Goal: Find specific page/section: Find specific page/section

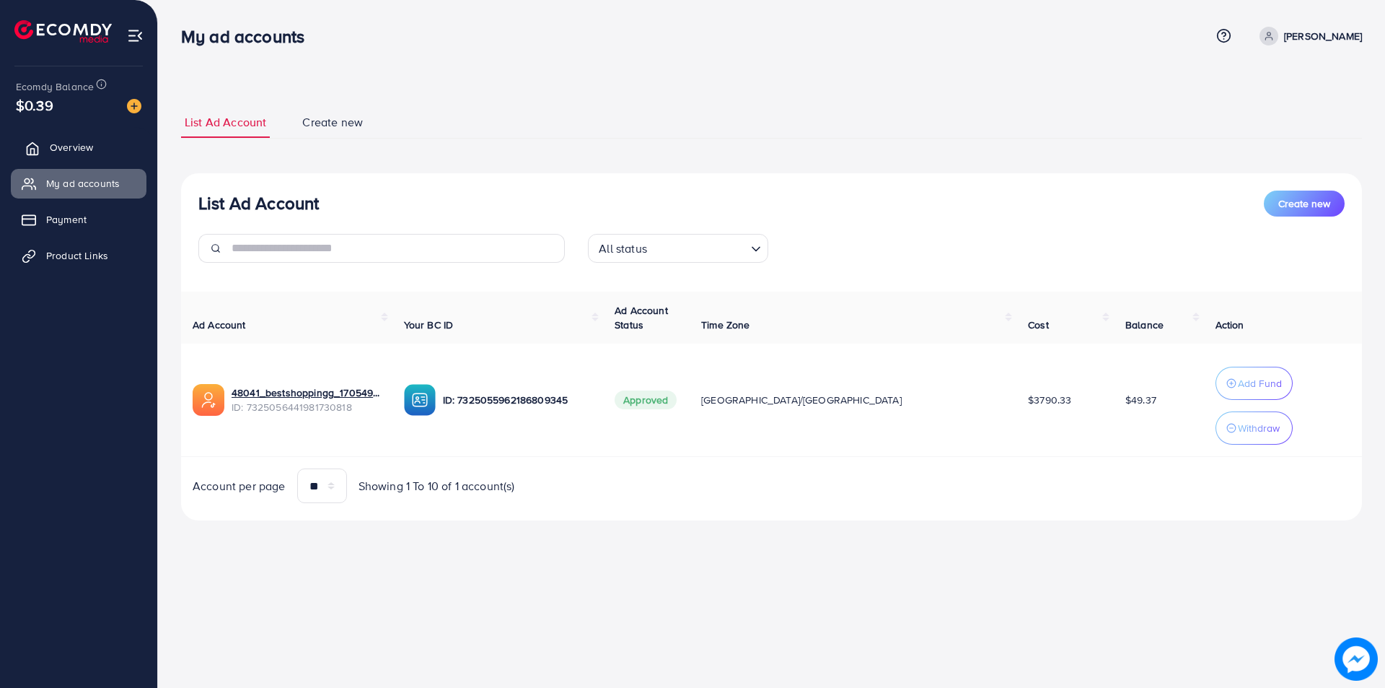
click at [84, 159] on link "Overview" at bounding box center [79, 147] width 136 height 29
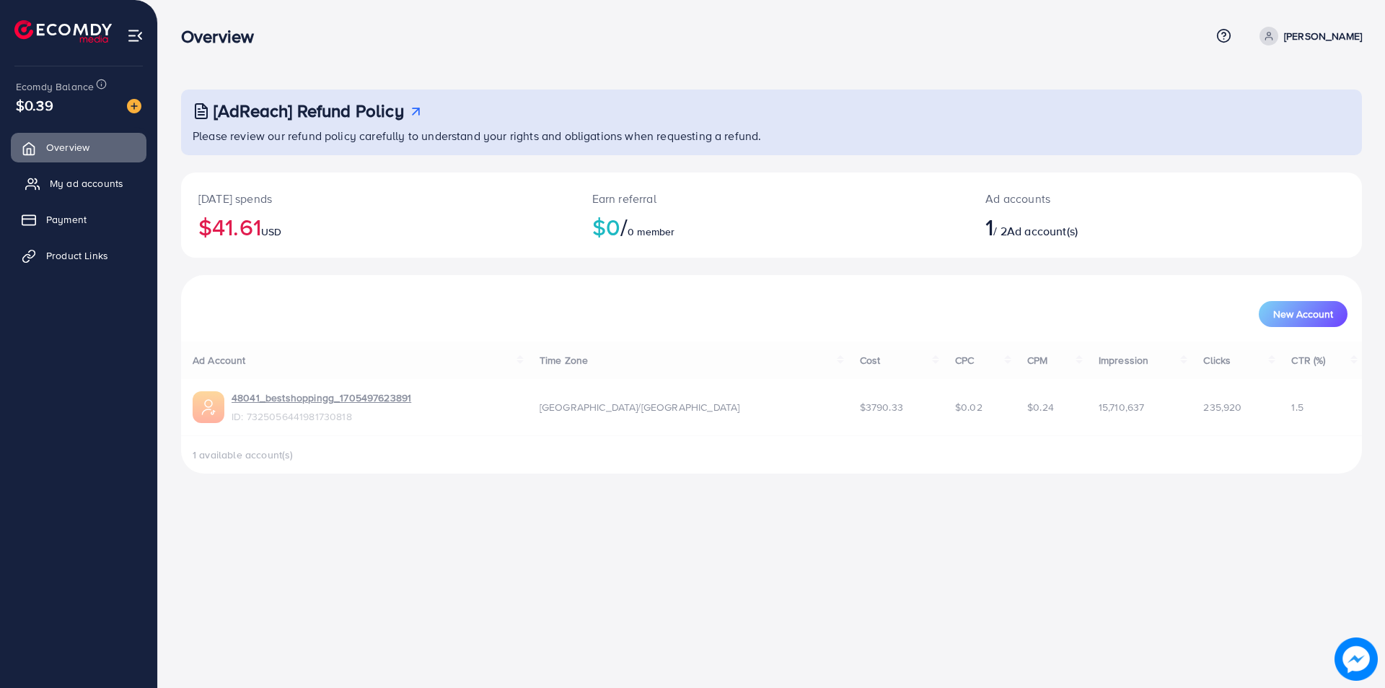
click at [76, 180] on span "My ad accounts" at bounding box center [87, 183] width 74 height 14
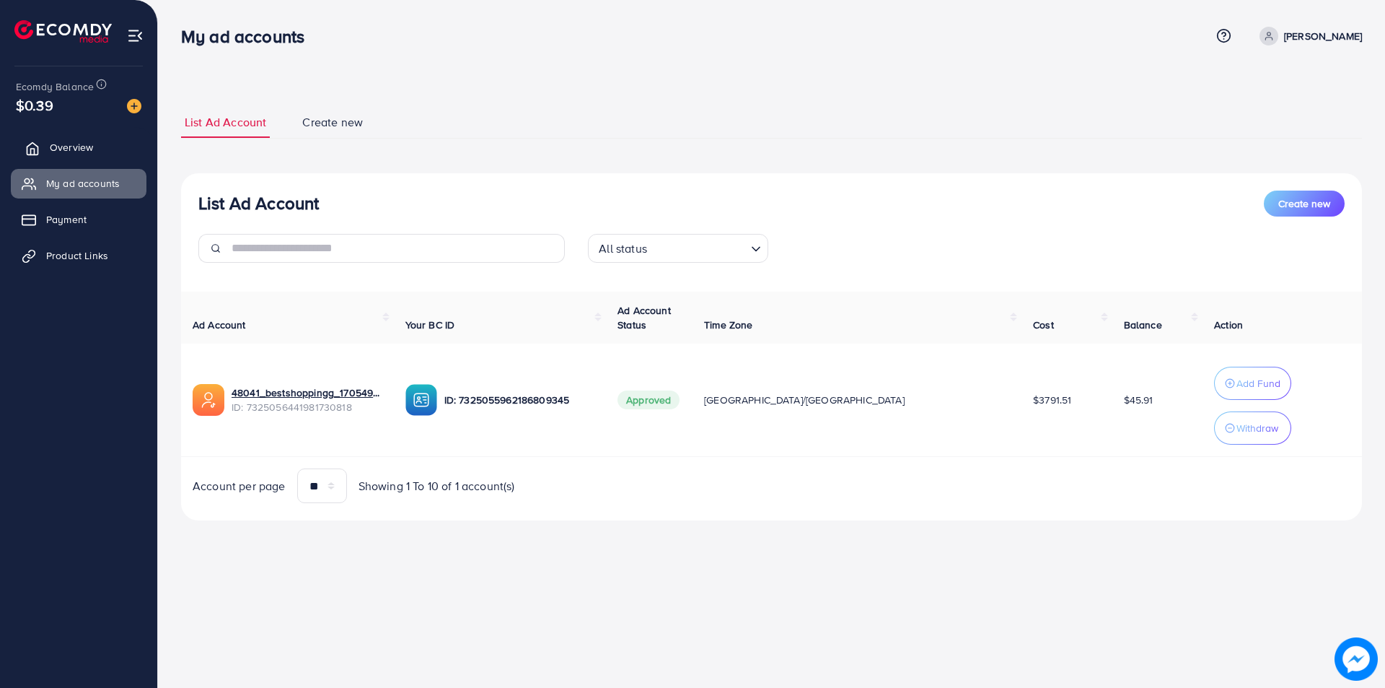
click at [61, 144] on span "Overview" at bounding box center [71, 147] width 43 height 14
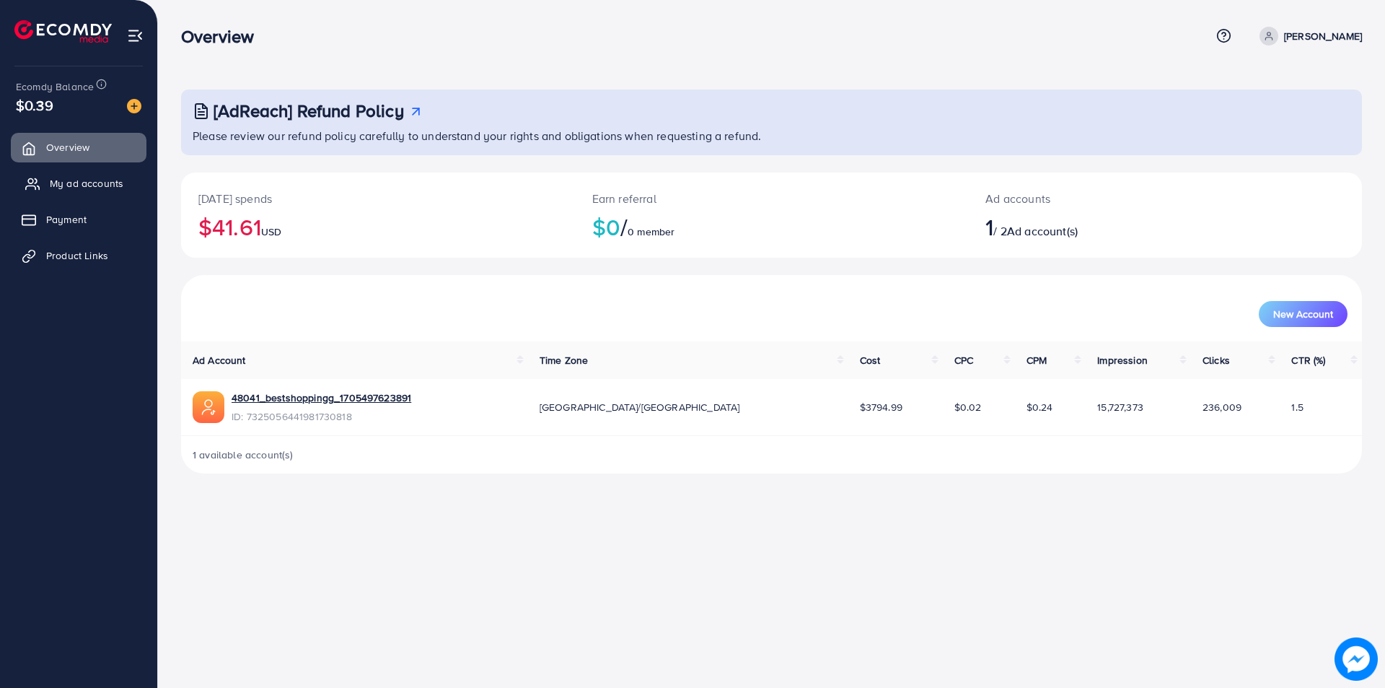
click at [87, 185] on span "My ad accounts" at bounding box center [87, 183] width 74 height 14
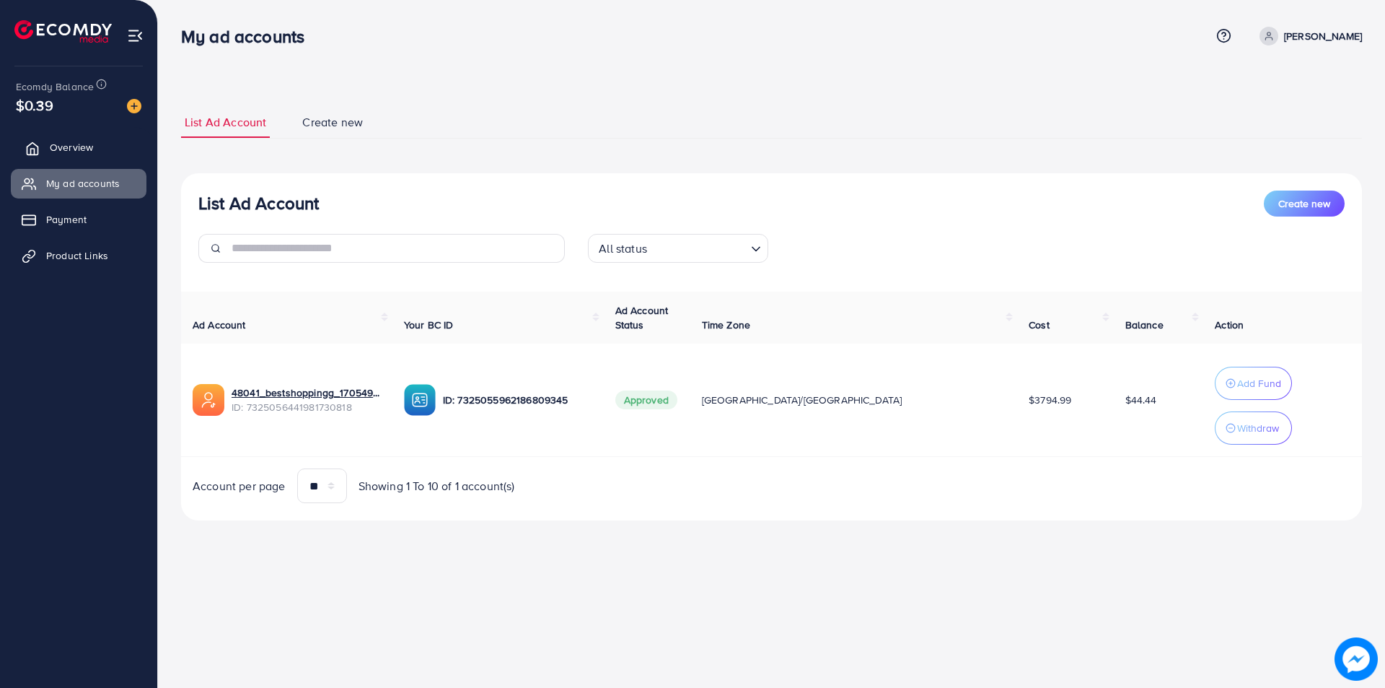
click at [61, 146] on span "Overview" at bounding box center [71, 147] width 43 height 14
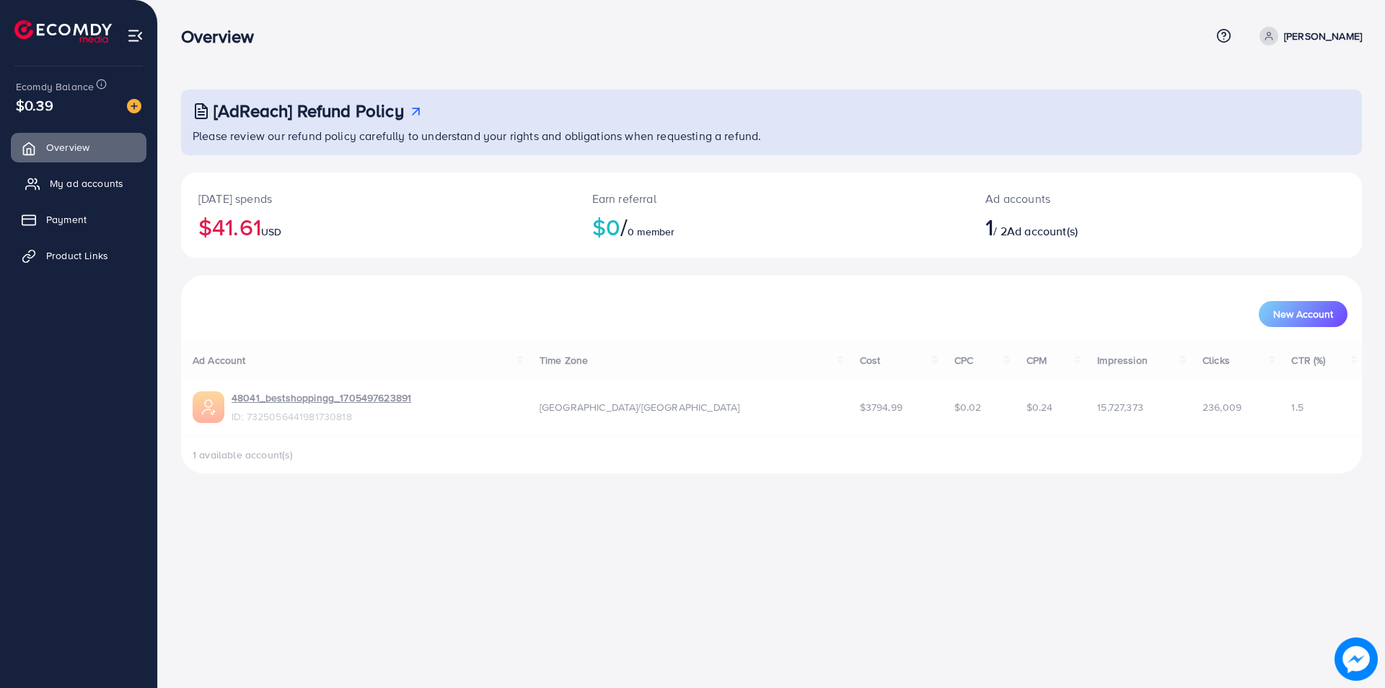
click at [77, 178] on span "My ad accounts" at bounding box center [87, 183] width 74 height 14
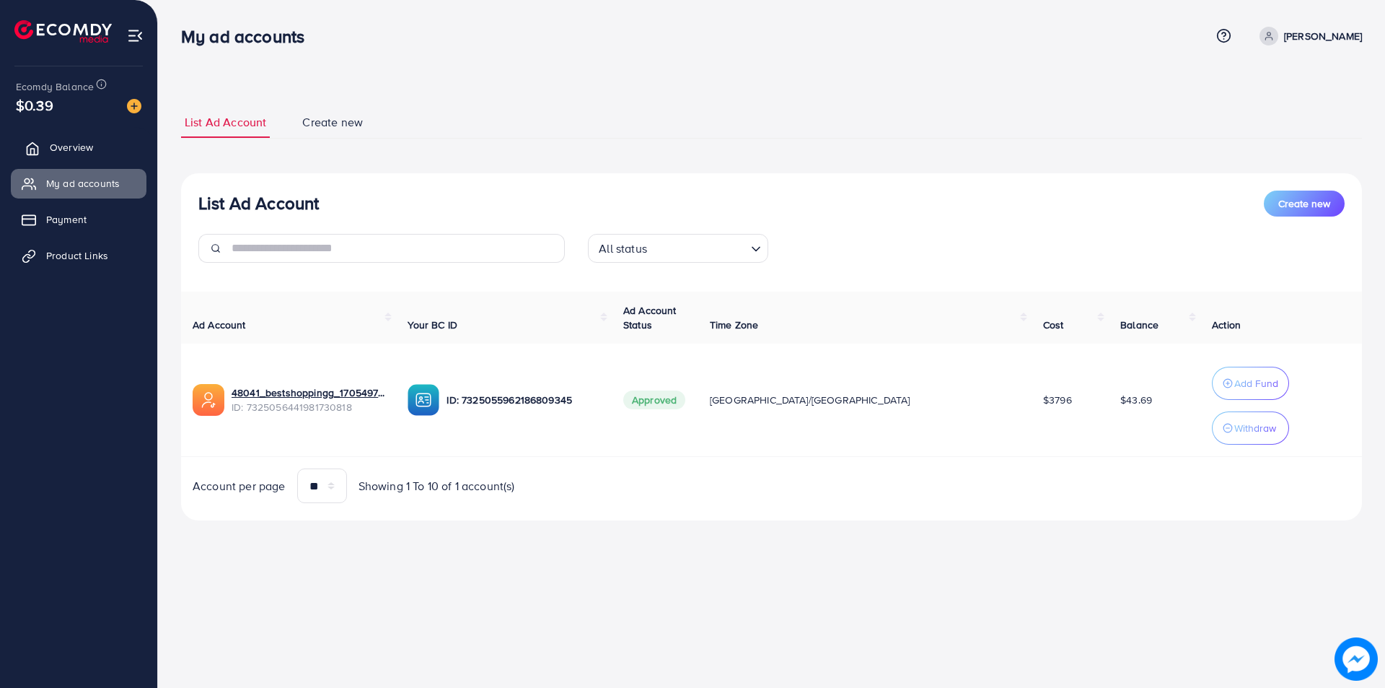
click at [84, 148] on span "Overview" at bounding box center [71, 147] width 43 height 14
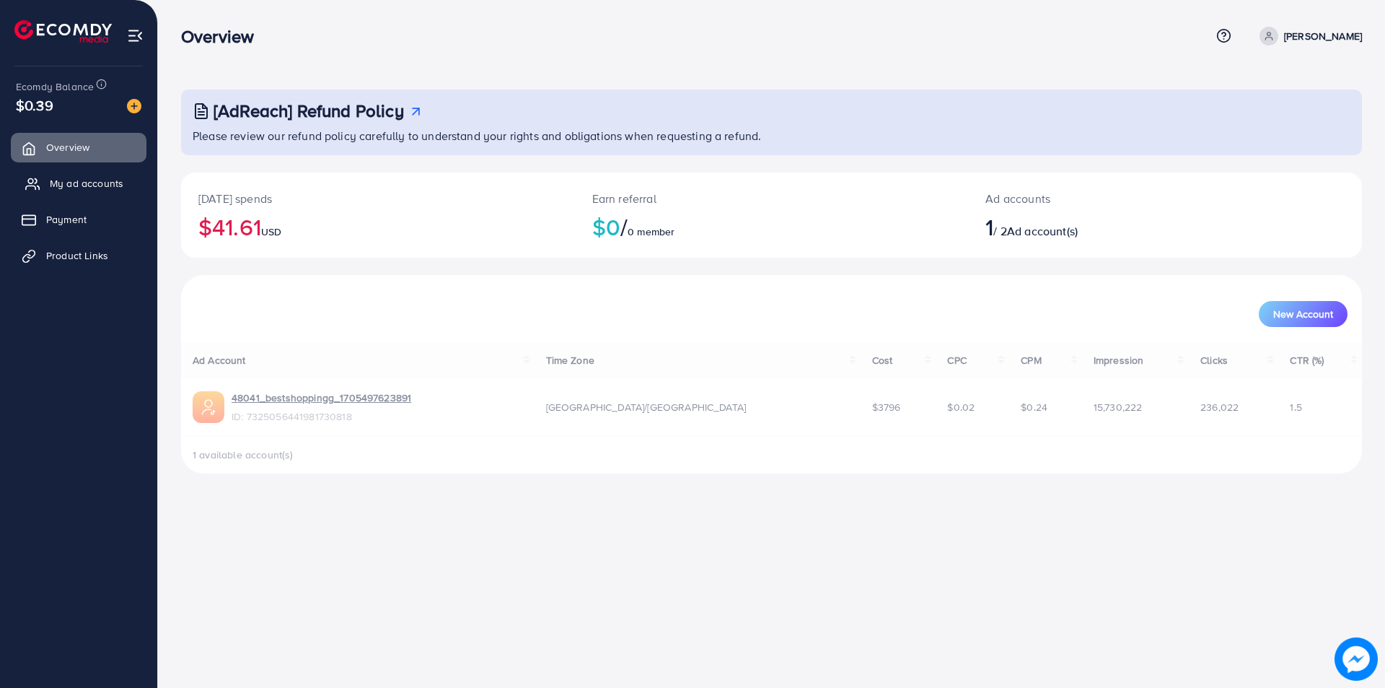
click at [78, 183] on span "My ad accounts" at bounding box center [87, 183] width 74 height 14
